Goal: Transaction & Acquisition: Download file/media

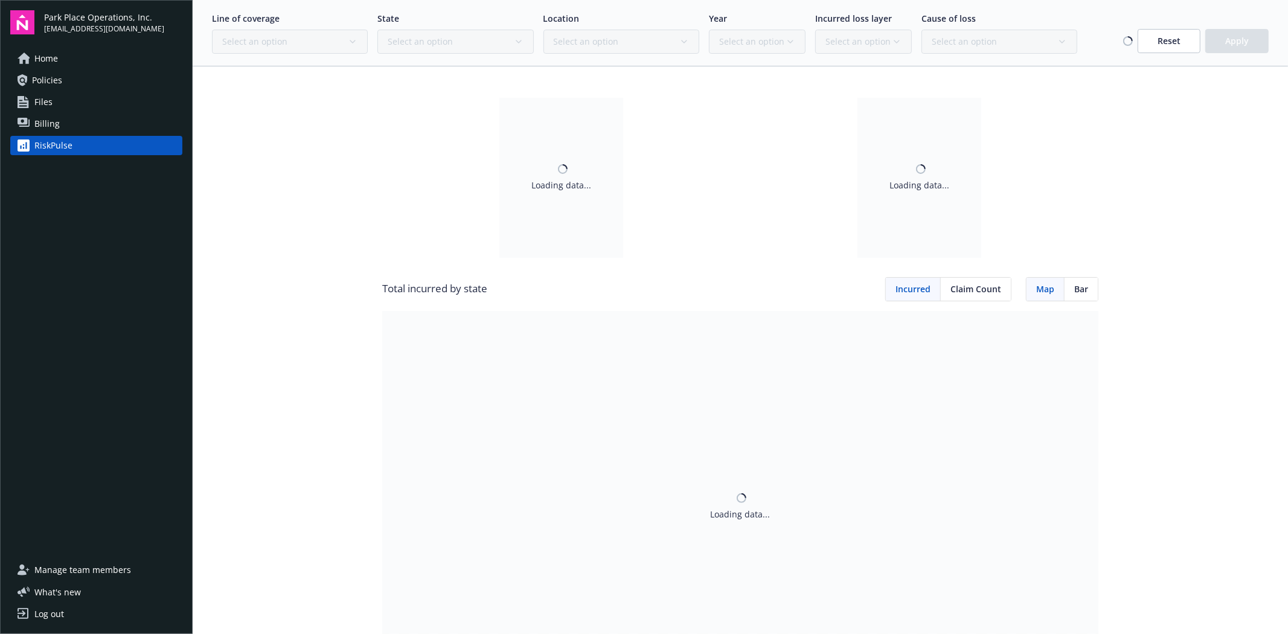
click at [47, 76] on span "Policies" at bounding box center [47, 80] width 30 height 19
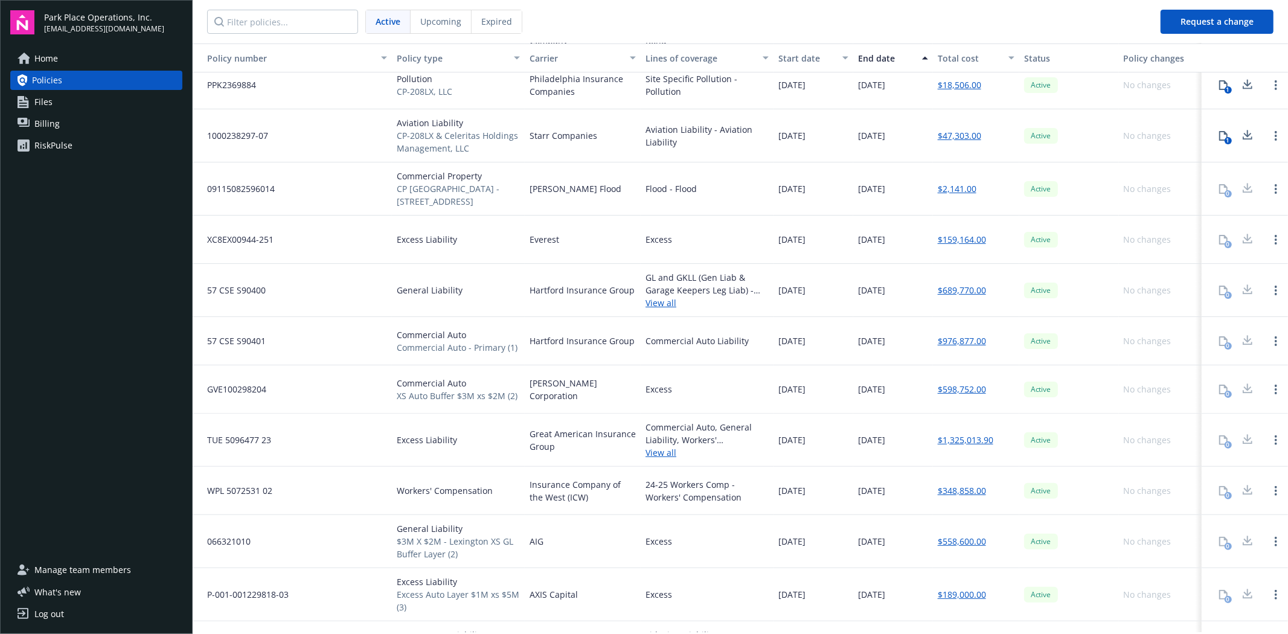
scroll to position [134, 0]
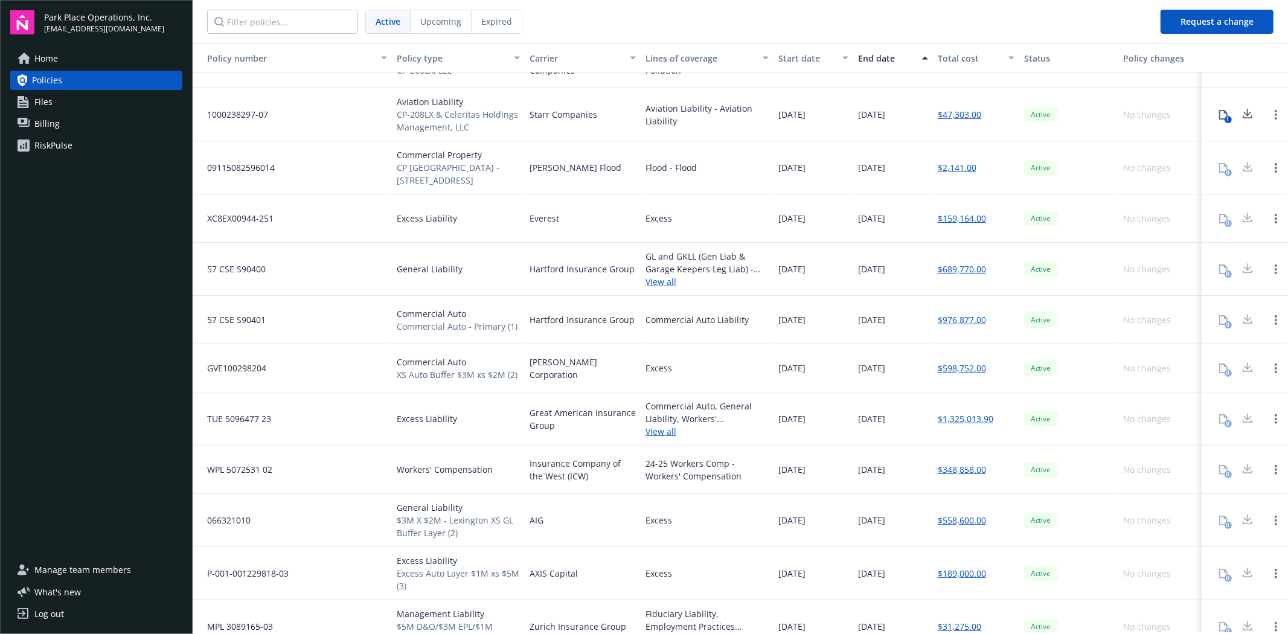
click at [661, 282] on link "View all" at bounding box center [707, 281] width 123 height 13
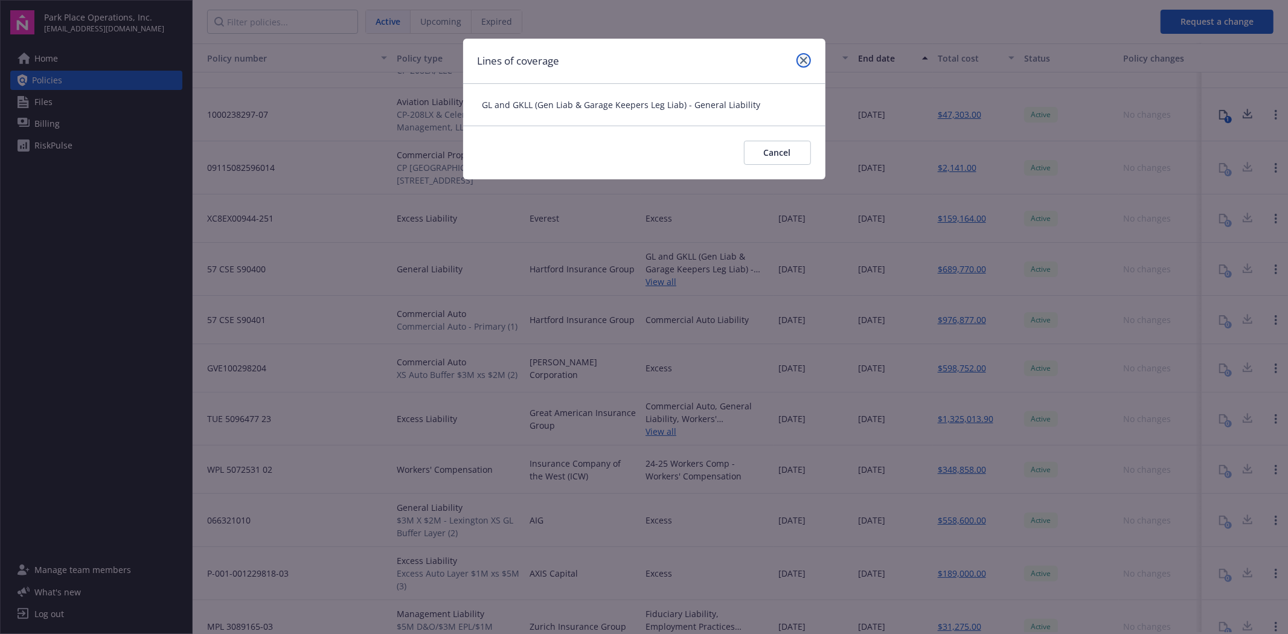
click at [804, 64] on link "close" at bounding box center [804, 60] width 14 height 14
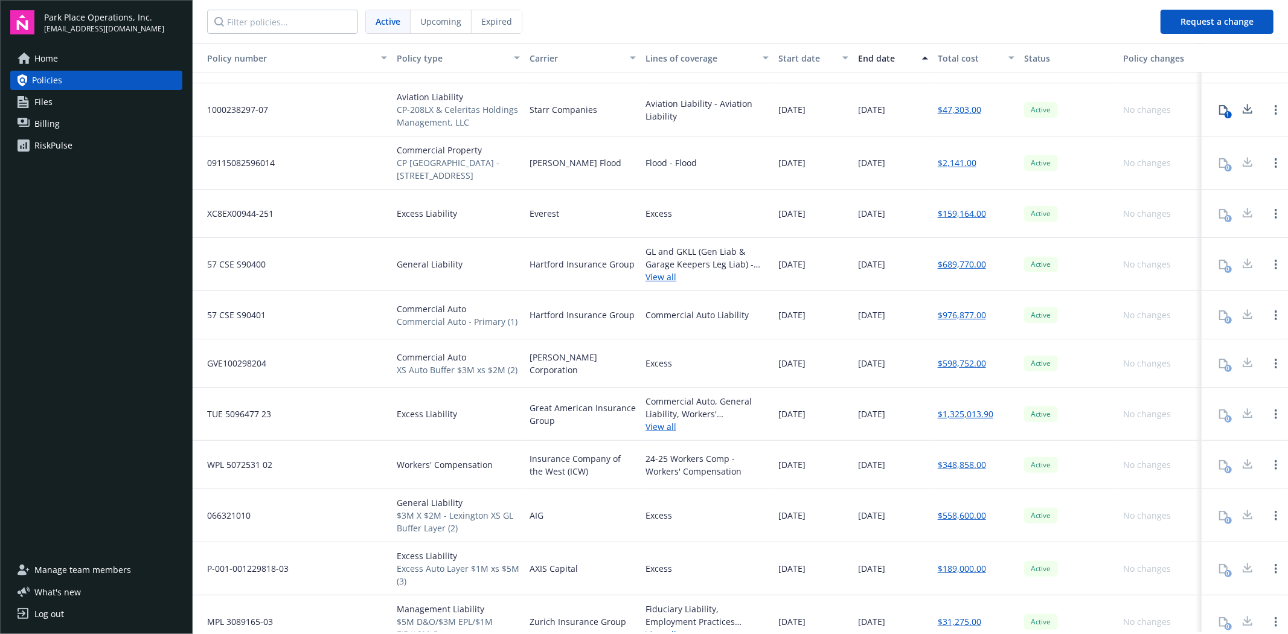
scroll to position [339, 0]
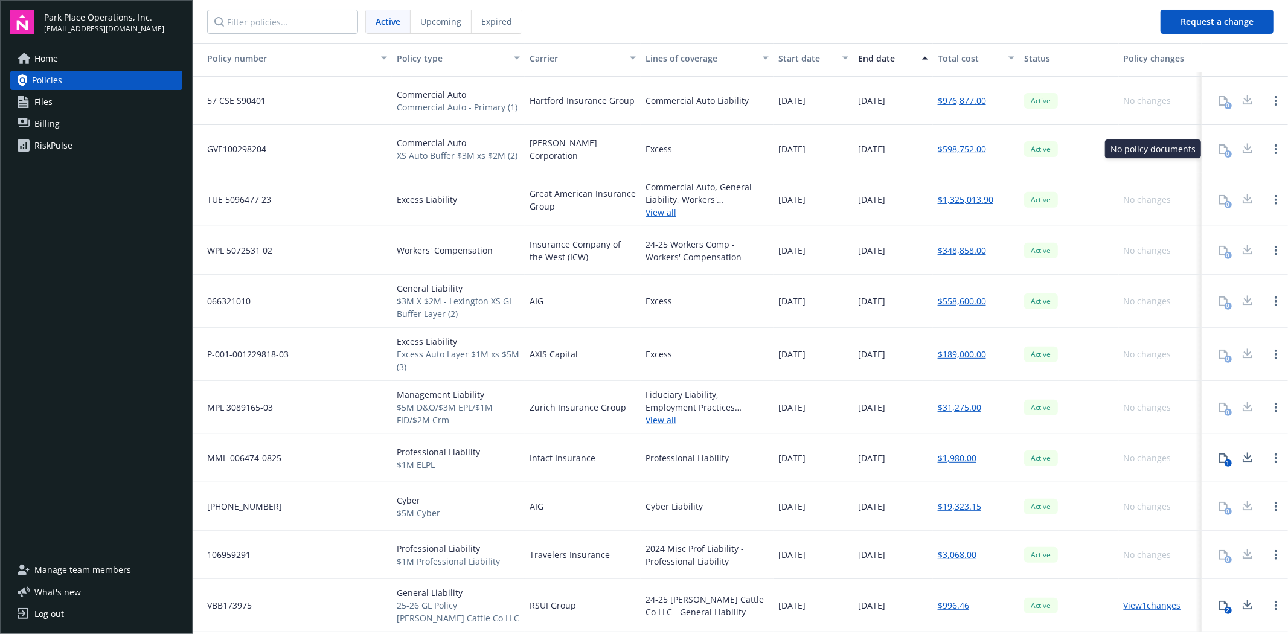
click at [1214, 153] on div "0" at bounding box center [1223, 149] width 24 height 24
click at [1236, 149] on div at bounding box center [1248, 149] width 24 height 24
click at [1225, 461] on div "1" at bounding box center [1228, 463] width 7 height 7
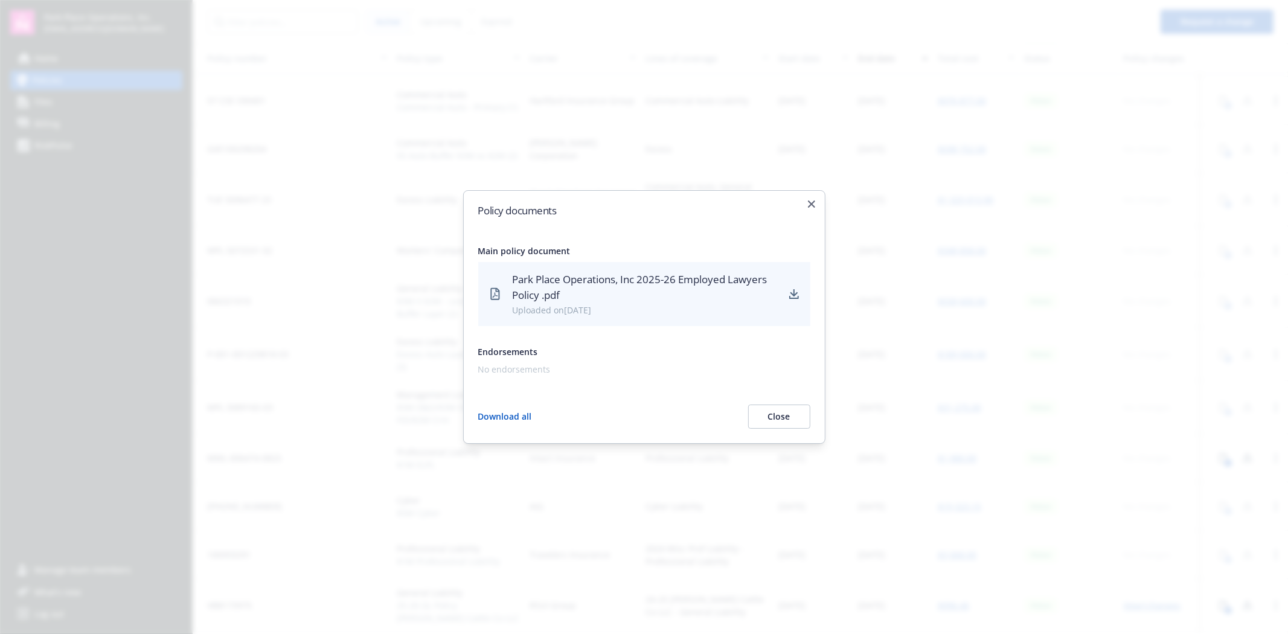
click at [604, 283] on div "Park Place Operations, Inc 2025-26 Employed Lawyers Policy .pdf" at bounding box center [645, 288] width 266 height 32
click at [572, 282] on div "Park Place Operations, Inc 2025-26 Employed Lawyers Policy .pdf" at bounding box center [645, 288] width 266 height 32
click at [794, 292] on icon "download" at bounding box center [794, 292] width 8 height 7
